Goal: Task Accomplishment & Management: Complete application form

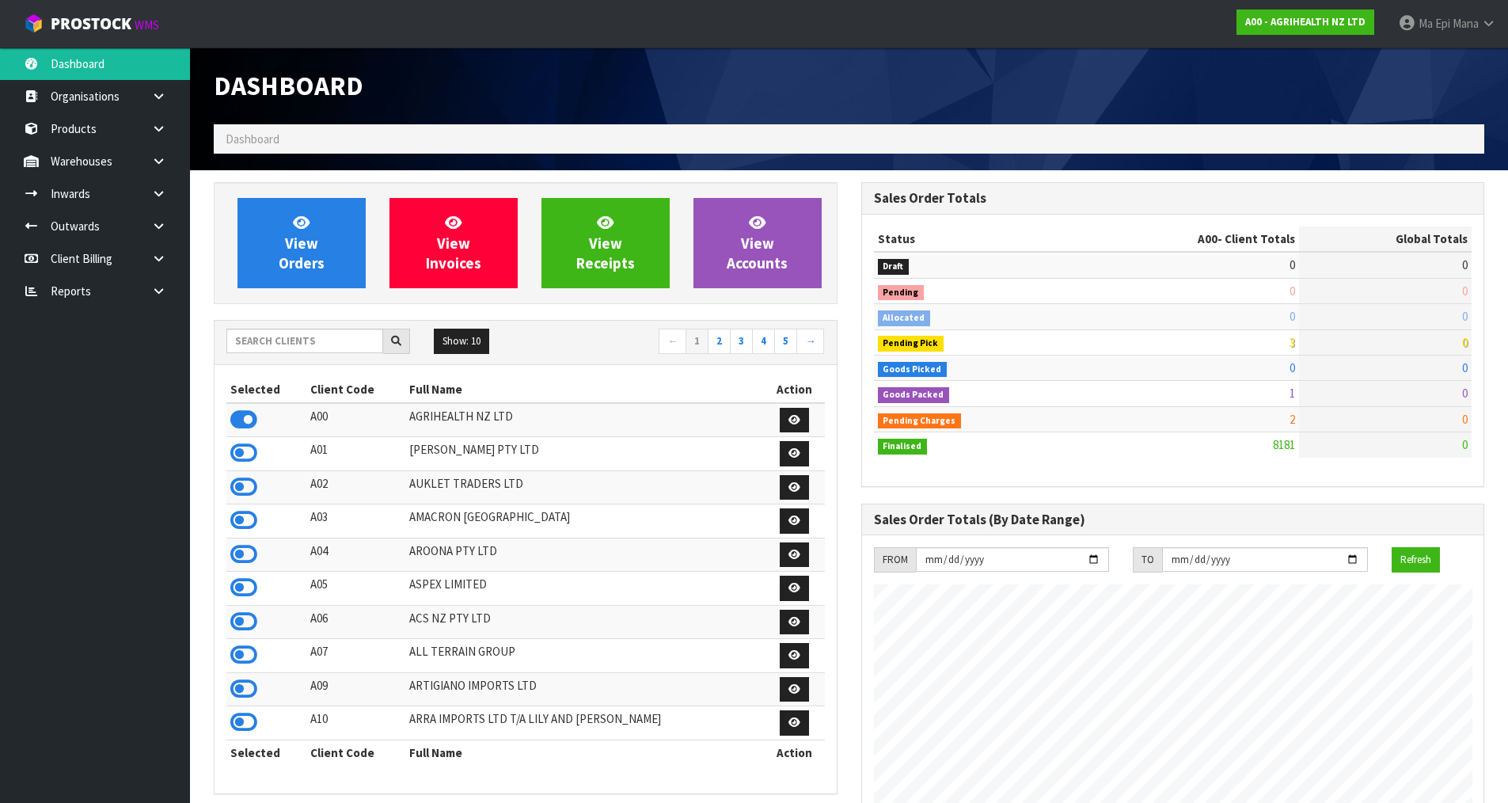
scroll to position [1199, 647]
click at [314, 341] on input "text" at bounding box center [304, 340] width 157 height 25
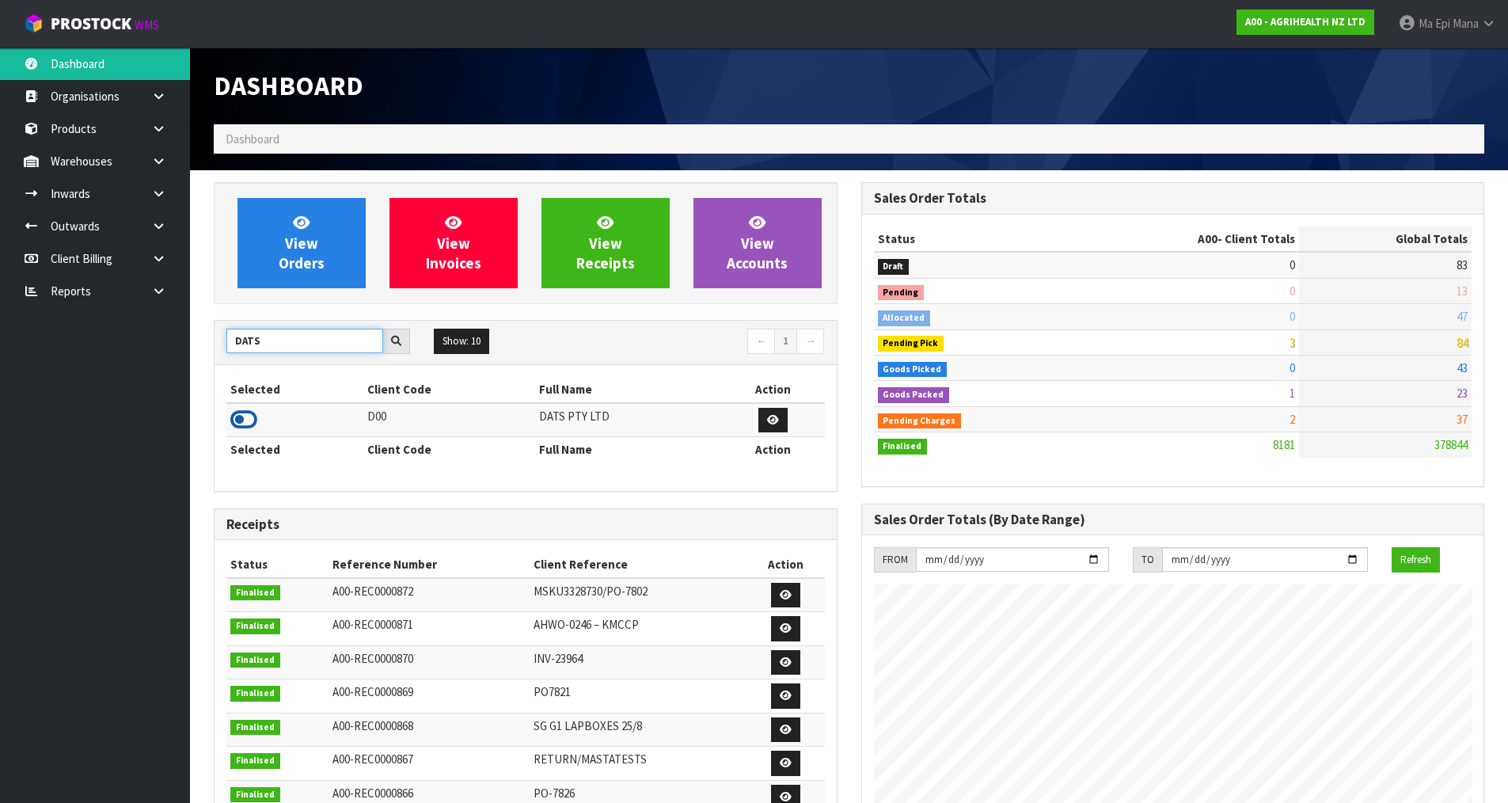
type input "DATS"
click at [232, 423] on icon at bounding box center [243, 420] width 27 height 24
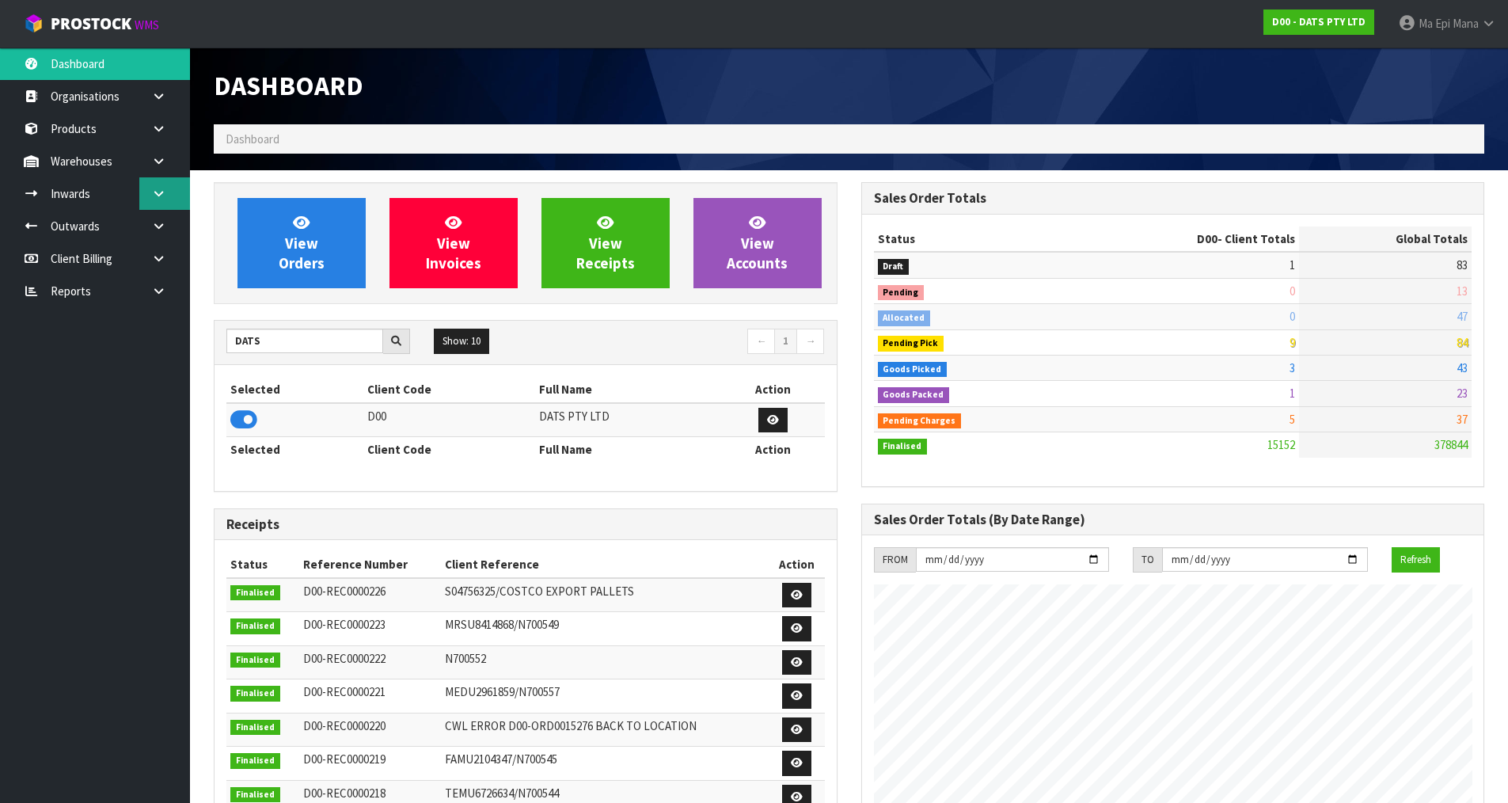
click at [161, 187] on link at bounding box center [164, 193] width 51 height 32
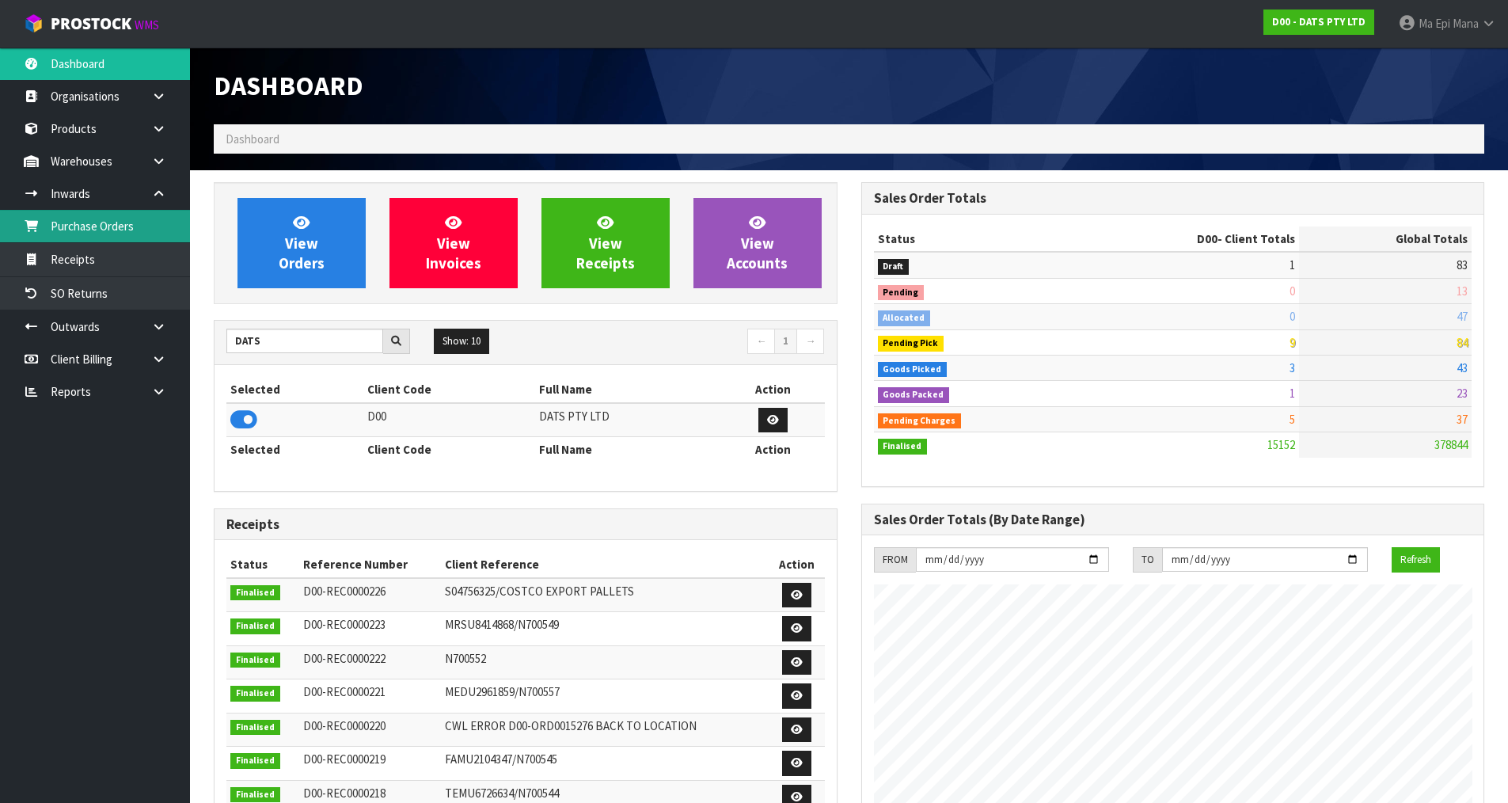
click at [158, 233] on link "Purchase Orders" at bounding box center [95, 226] width 190 height 32
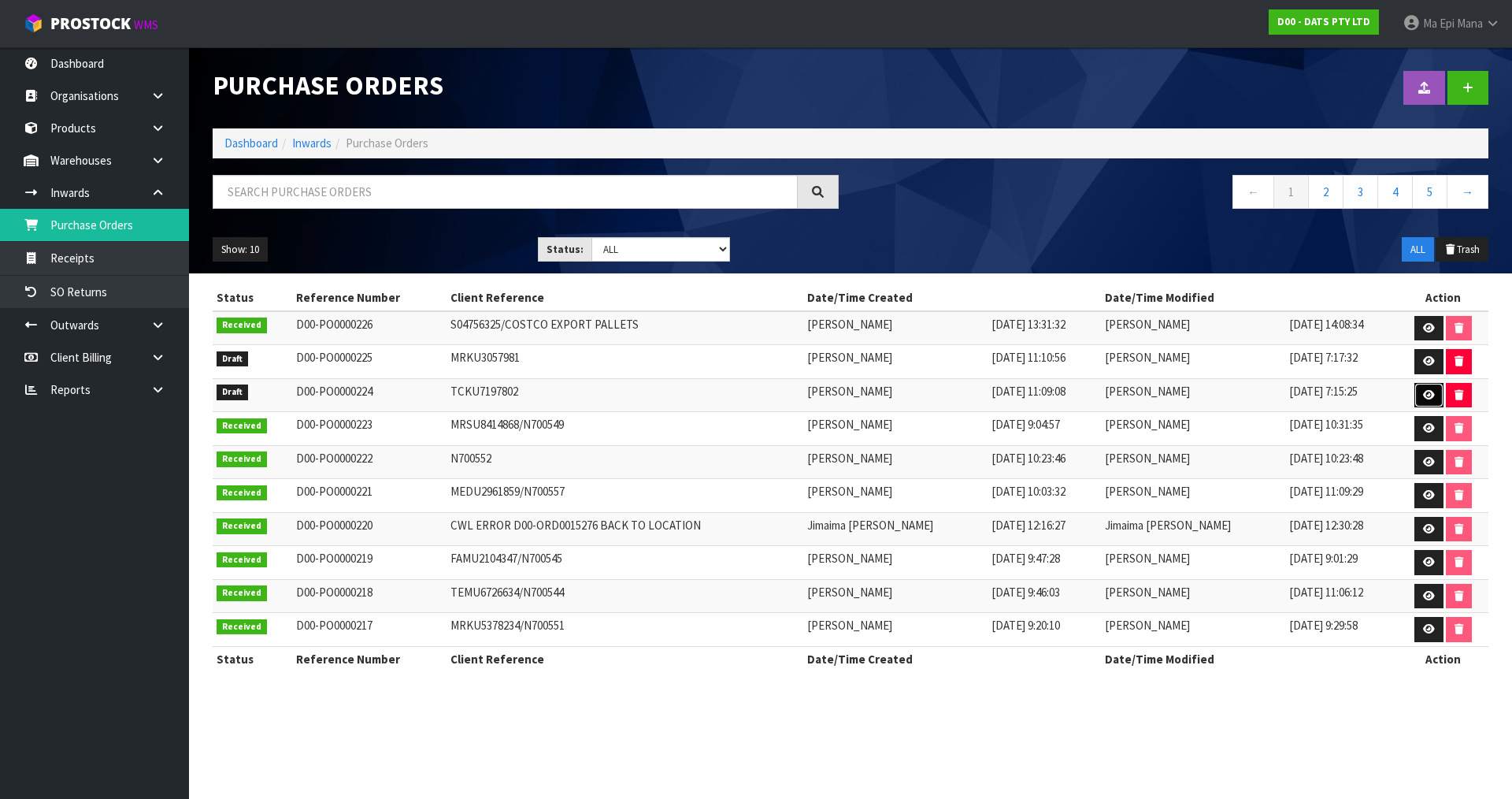
click at [1418, 402] on link at bounding box center [1427, 395] width 29 height 25
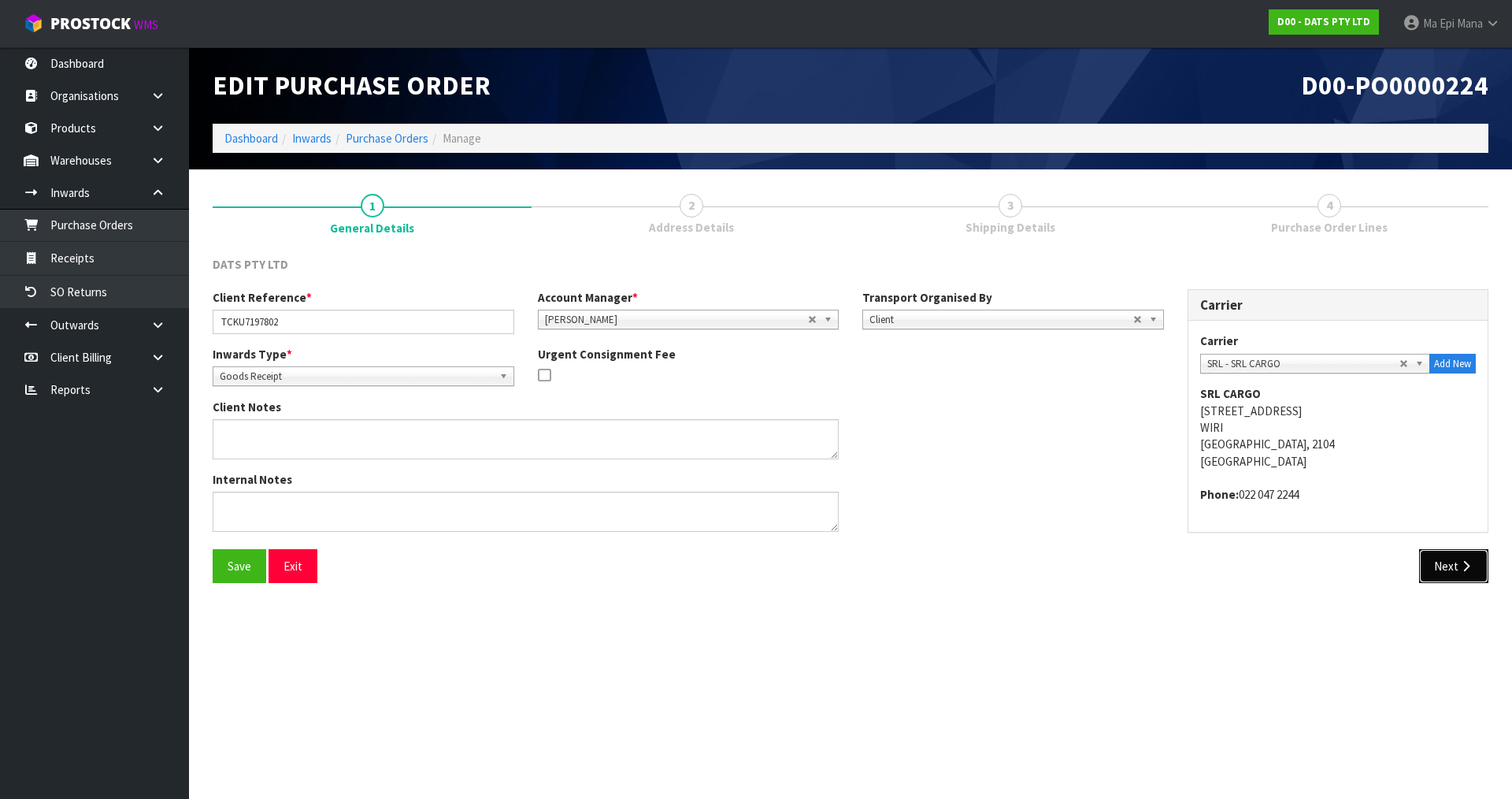
click at [1459, 572] on button "Next" at bounding box center [1453, 566] width 70 height 34
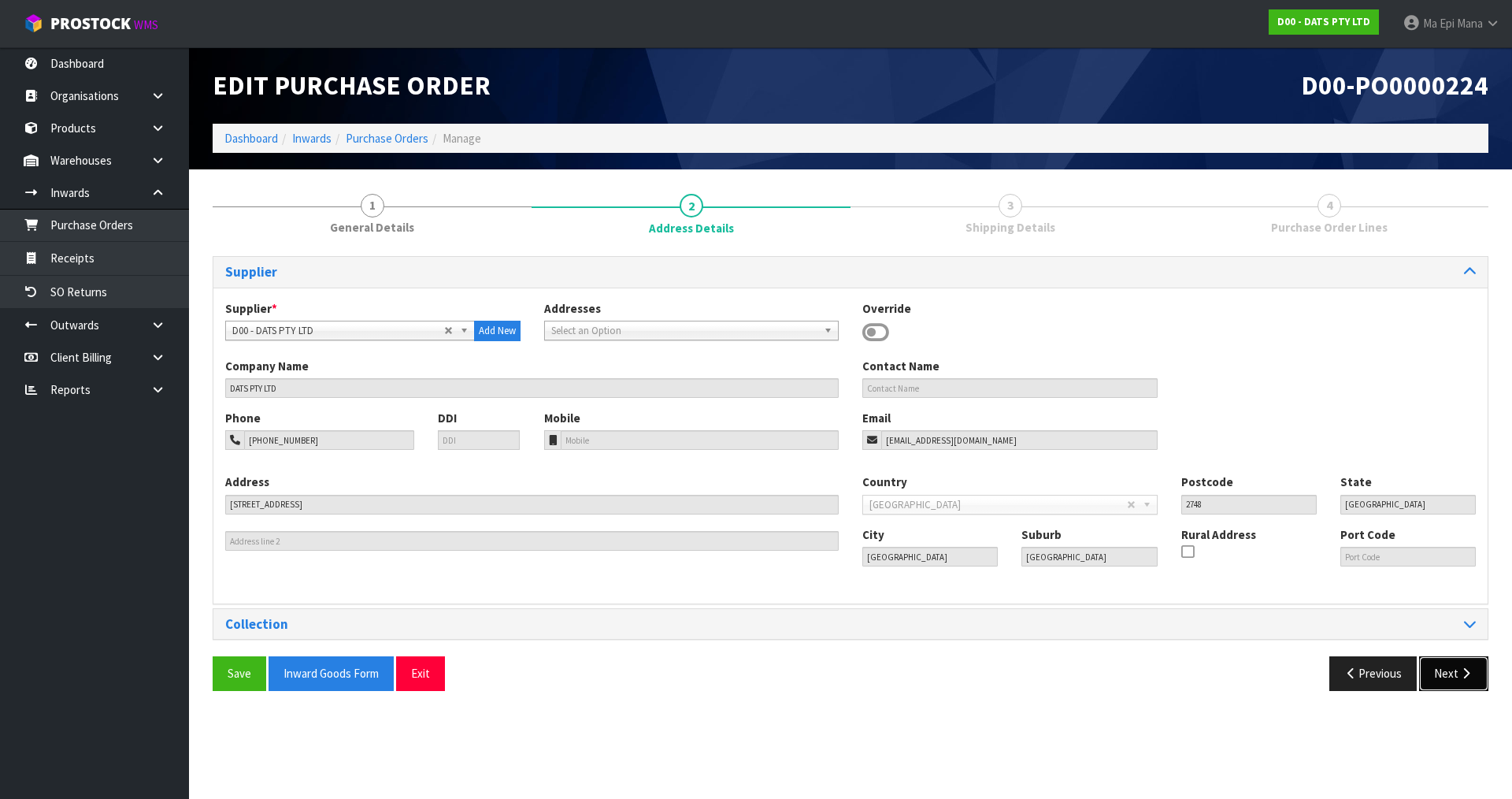
click at [1455, 663] on button "Next" at bounding box center [1453, 673] width 70 height 34
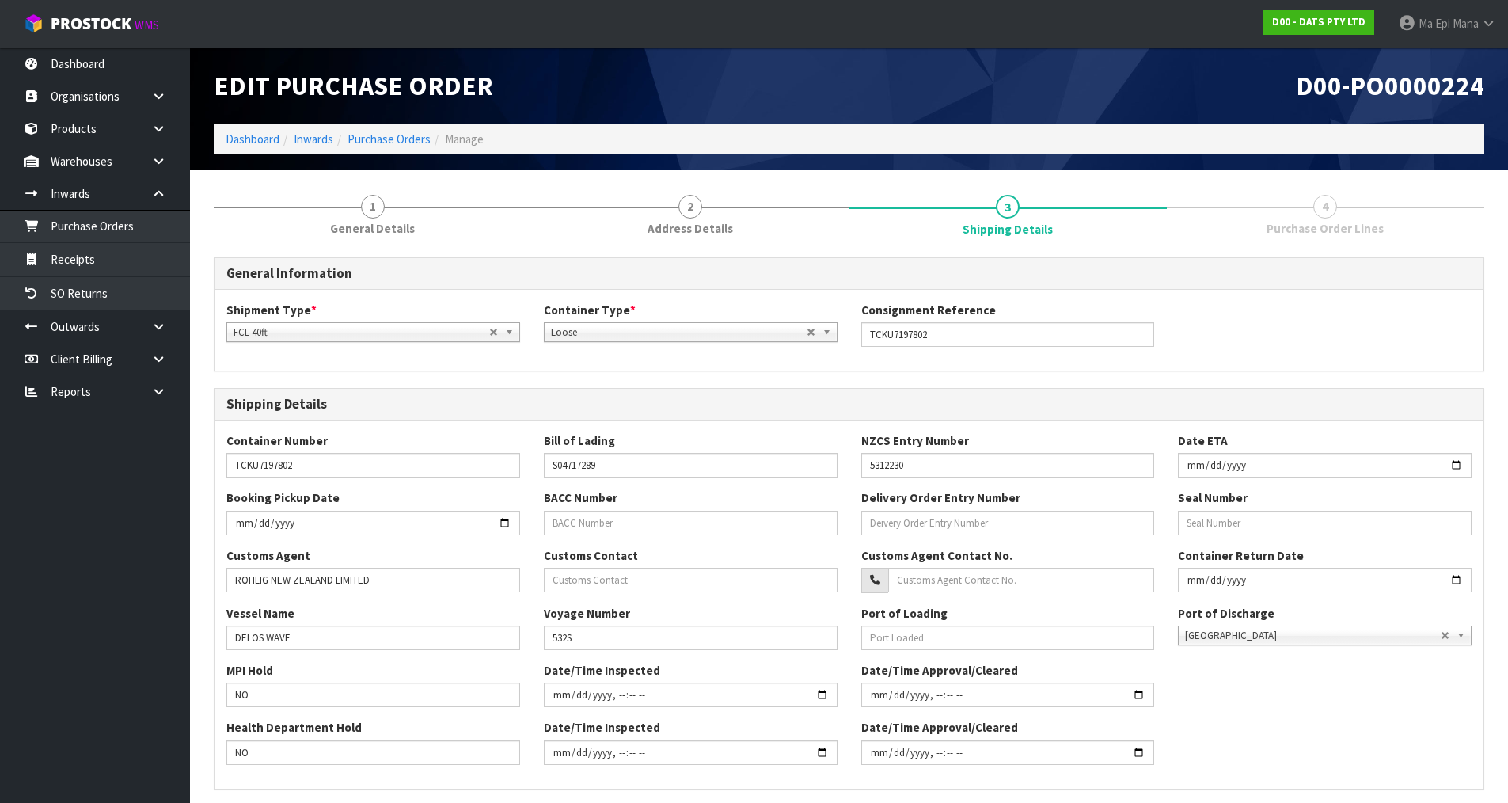
scroll to position [286, 0]
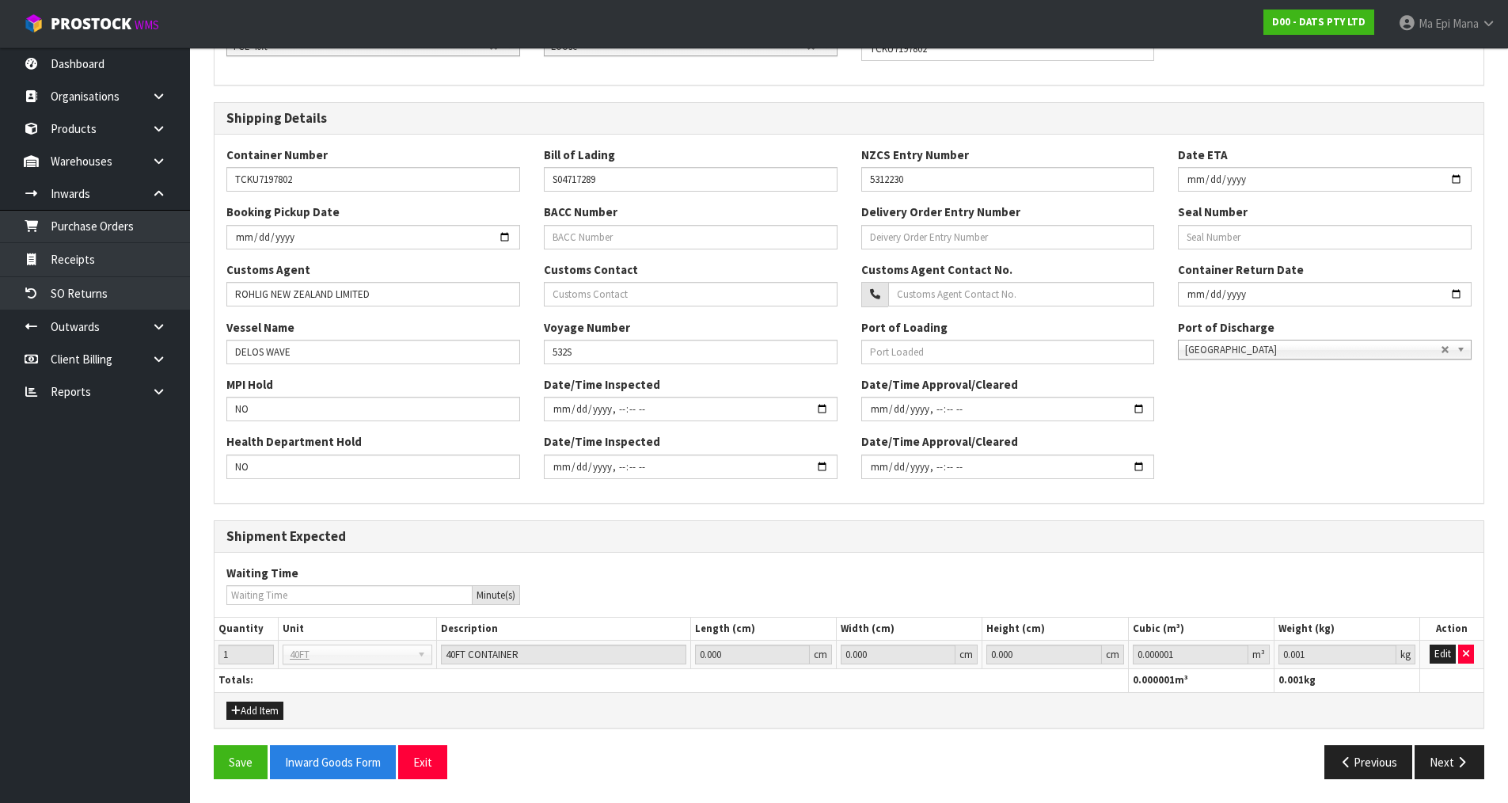
click at [1436, 798] on section "1 General Details 2 Address Details 3 Shipping Details 4 Purchase Order Lines G…" at bounding box center [849, 343] width 1318 height 918
click at [1445, 755] on button "Next" at bounding box center [1449, 762] width 70 height 34
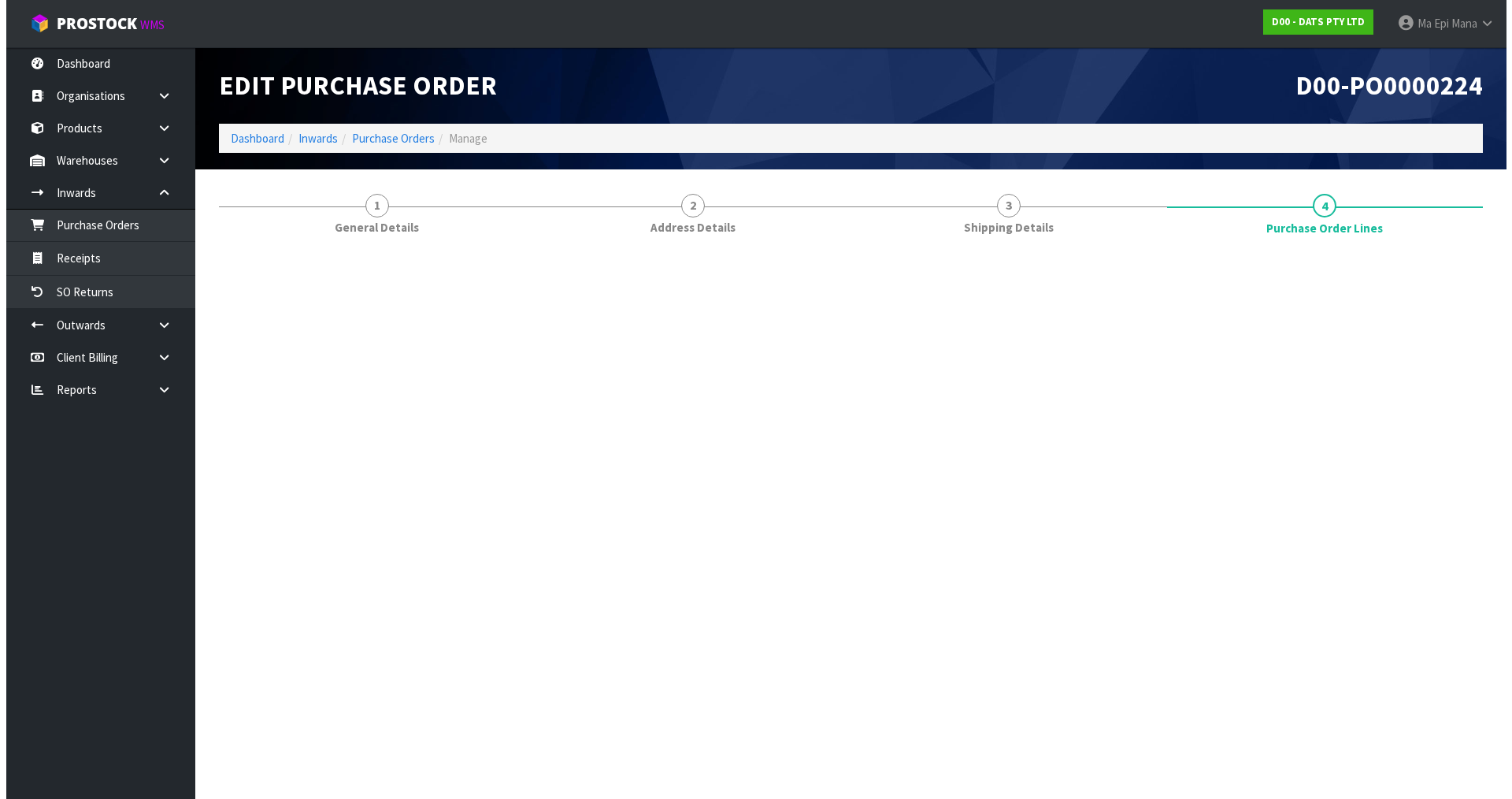
scroll to position [0, 0]
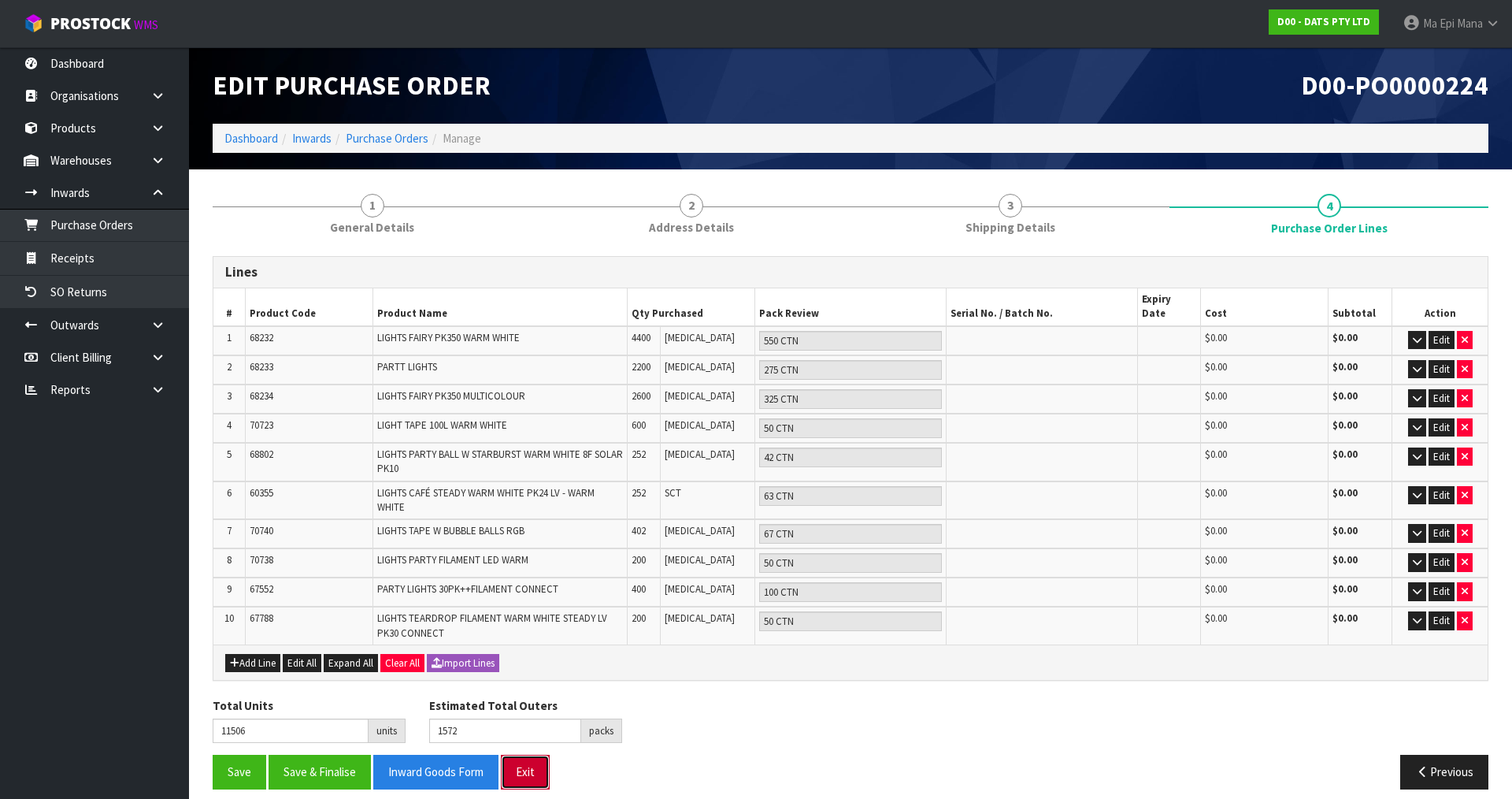
click at [543, 754] on button "Exit" at bounding box center [524, 771] width 49 height 34
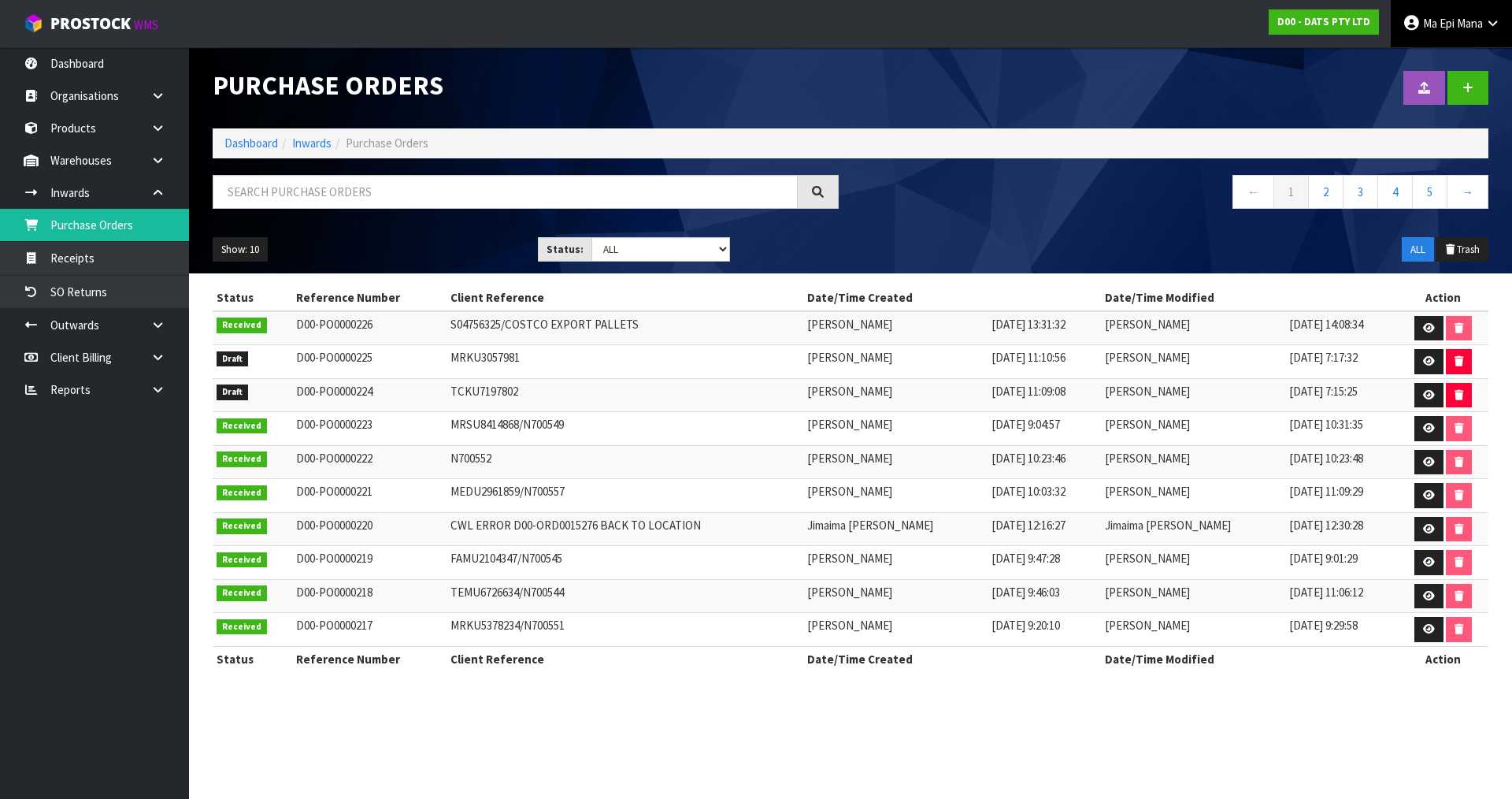
click at [1452, 19] on span "Ma Epi" at bounding box center [1438, 23] width 32 height 15
click at [1447, 70] on link "Logout" at bounding box center [1448, 62] width 124 height 21
